Goal: Subscribe to service/newsletter

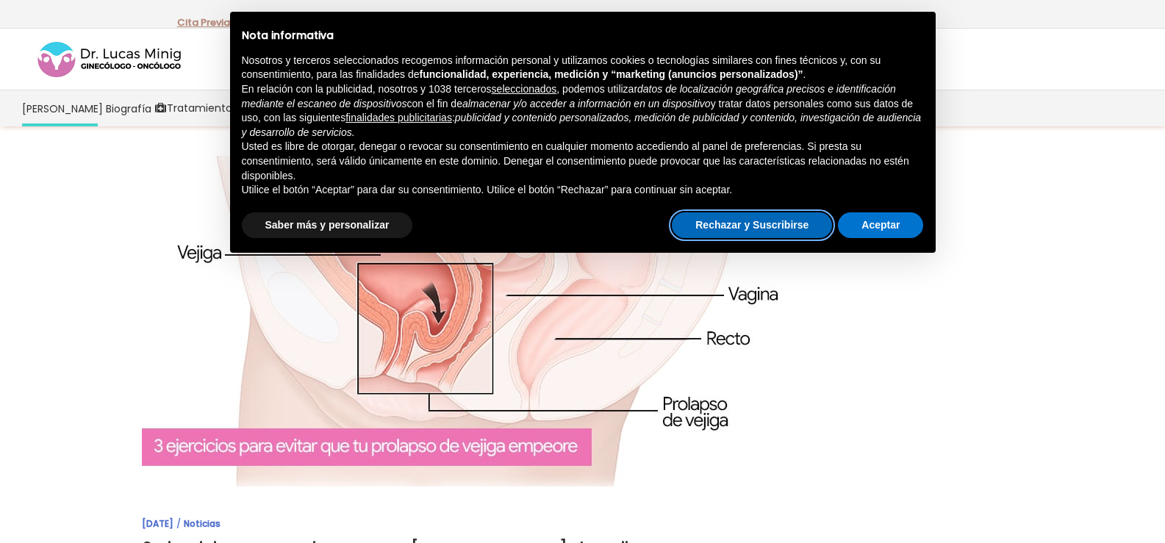
click at [786, 226] on button "Rechazar y Suscribirse" at bounding box center [752, 225] width 160 height 26
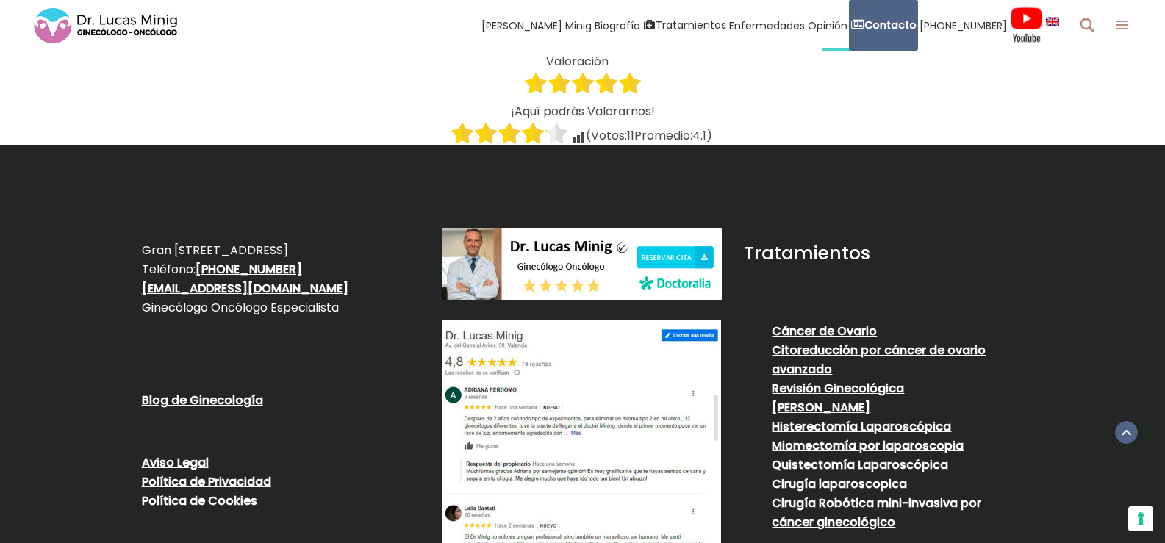
scroll to position [3032, 0]
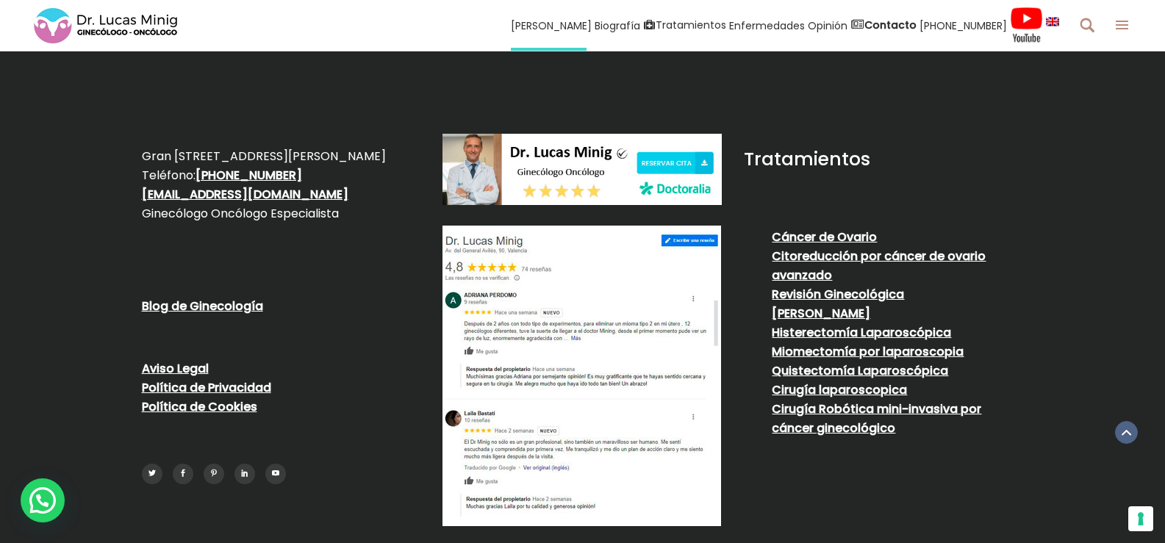
scroll to position [2719, 0]
